Goal: Task Accomplishment & Management: Use online tool/utility

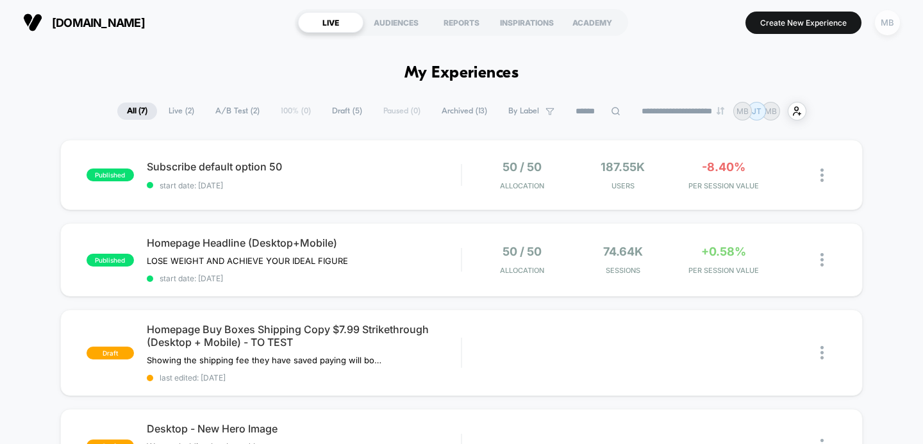
click at [876, 22] on div "MB" at bounding box center [887, 22] width 25 height 25
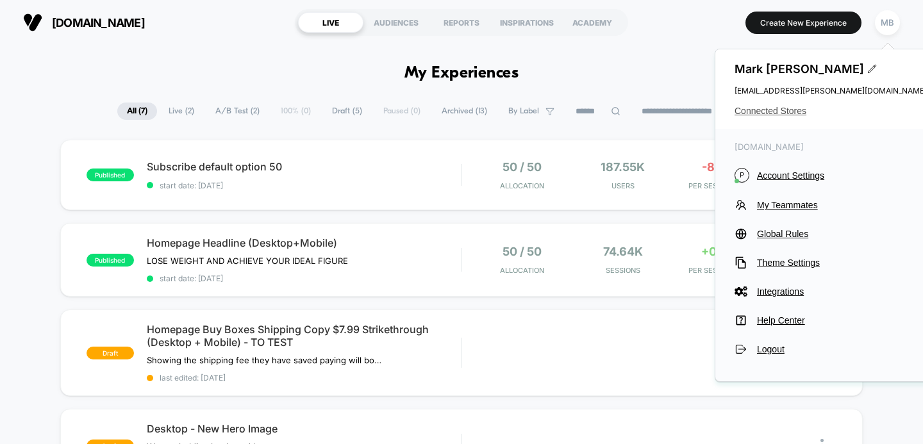
click at [783, 107] on span "Connected Stores" at bounding box center [831, 111] width 192 height 10
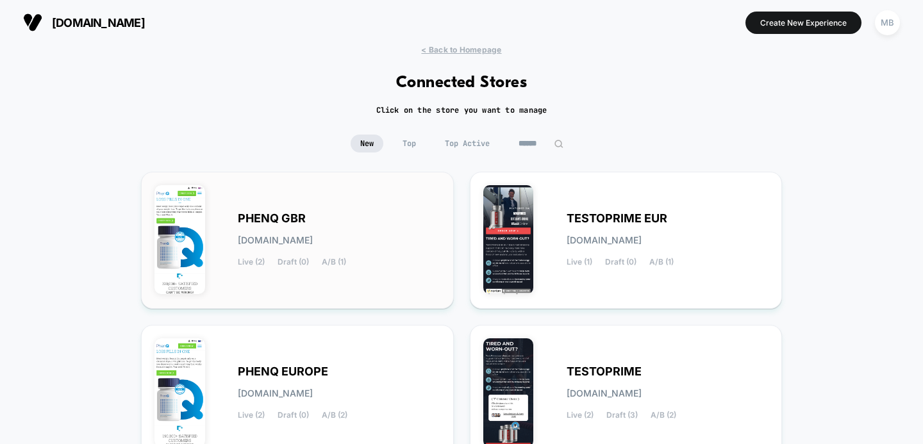
click at [337, 223] on div "PHENQ GBR [DOMAIN_NAME] Live (2) Draft (0) A/B (1)" at bounding box center [339, 240] width 203 height 53
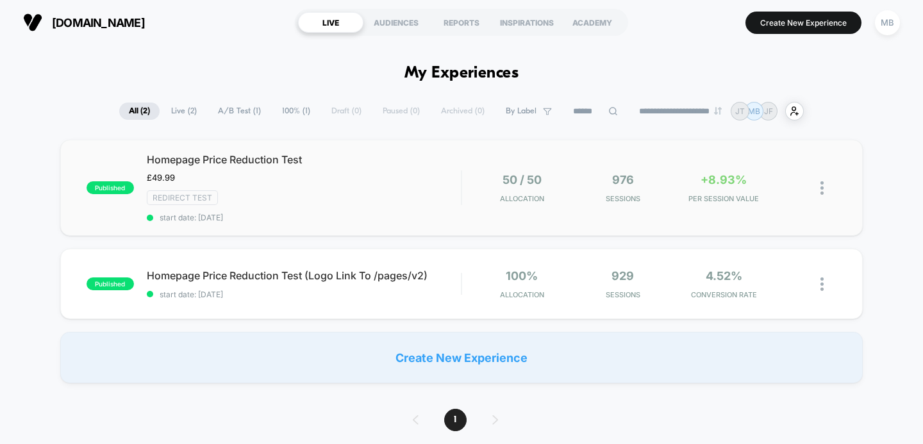
click at [253, 150] on div "published Homepage Price Reduction Test £49.99 Click to edit experience details…" at bounding box center [461, 188] width 803 height 96
